Goal: Information Seeking & Learning: Learn about a topic

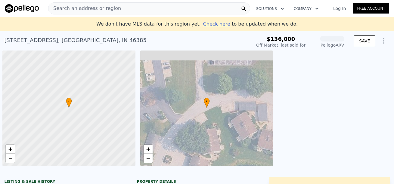
scroll to position [0, 2]
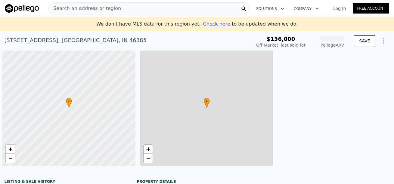
scroll to position [0, 2]
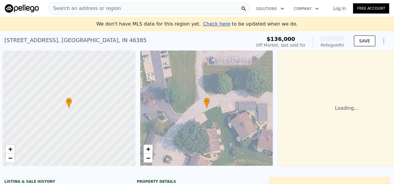
scroll to position [0, 2]
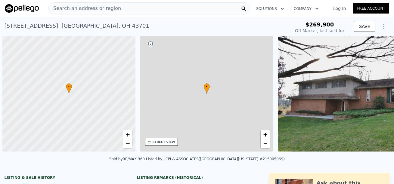
scroll to position [0, 2]
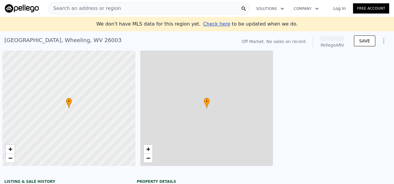
scroll to position [0, 2]
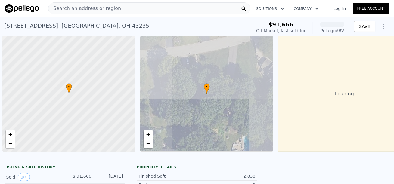
scroll to position [0, 2]
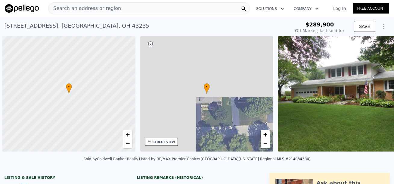
scroll to position [0, 2]
